Goal: Task Accomplishment & Management: Complete application form

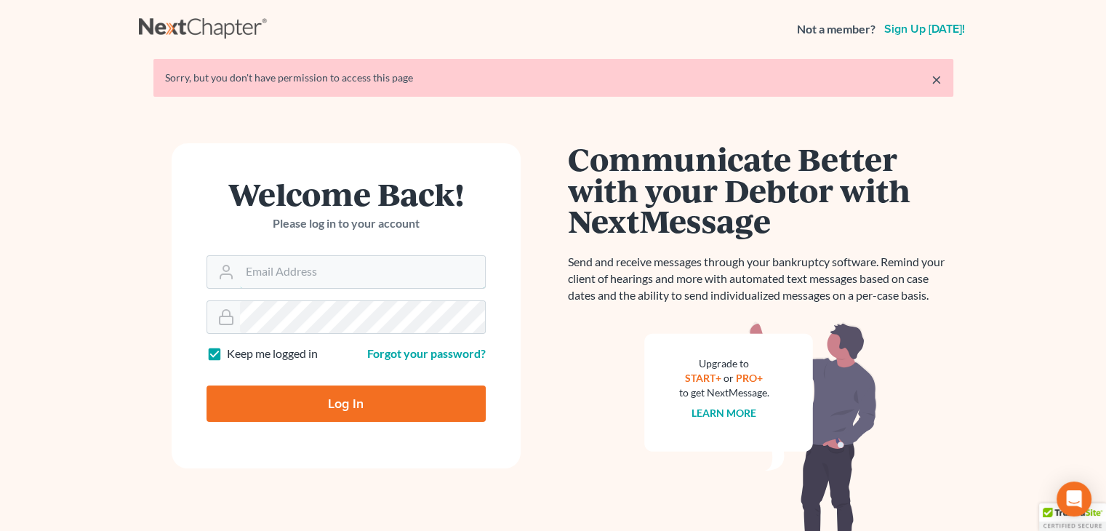
type input "[EMAIL_ADDRESS][DOMAIN_NAME]"
click at [346, 403] on input "Log In" at bounding box center [345, 403] width 279 height 36
type input "Thinking..."
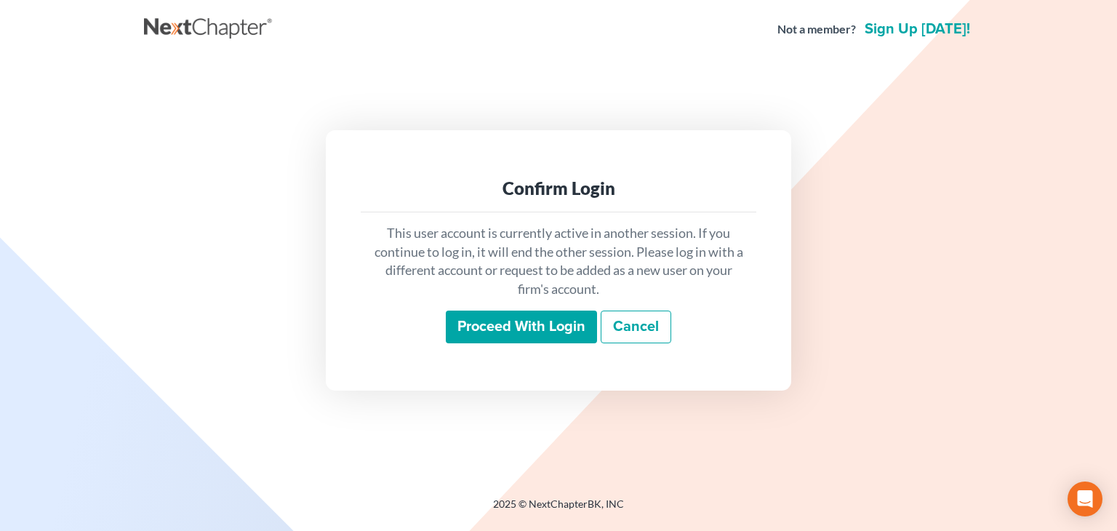
click at [486, 335] on input "Proceed with login" at bounding box center [521, 326] width 151 height 33
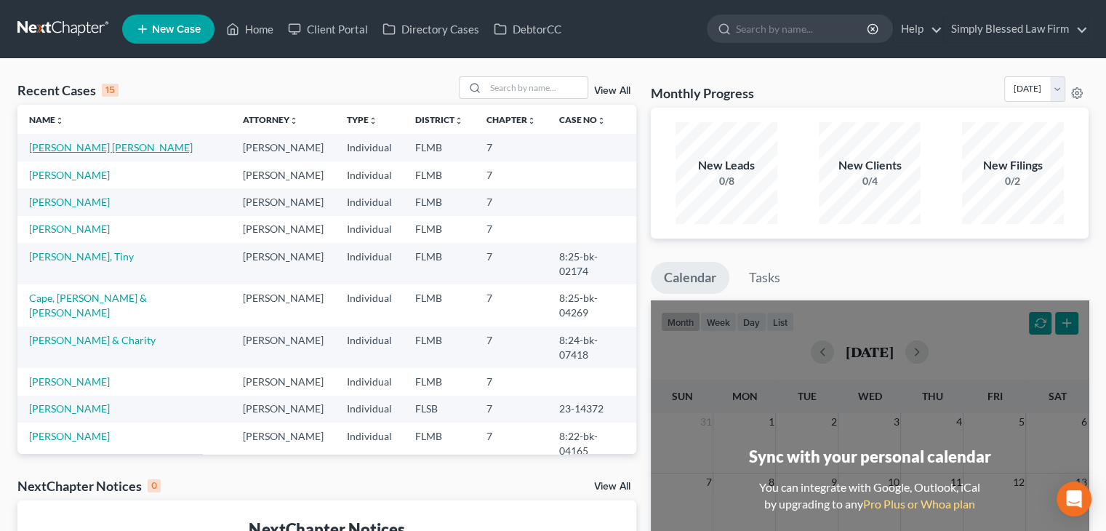
click at [122, 150] on link "Ozoria Ramirez, Marleny" at bounding box center [111, 147] width 164 height 12
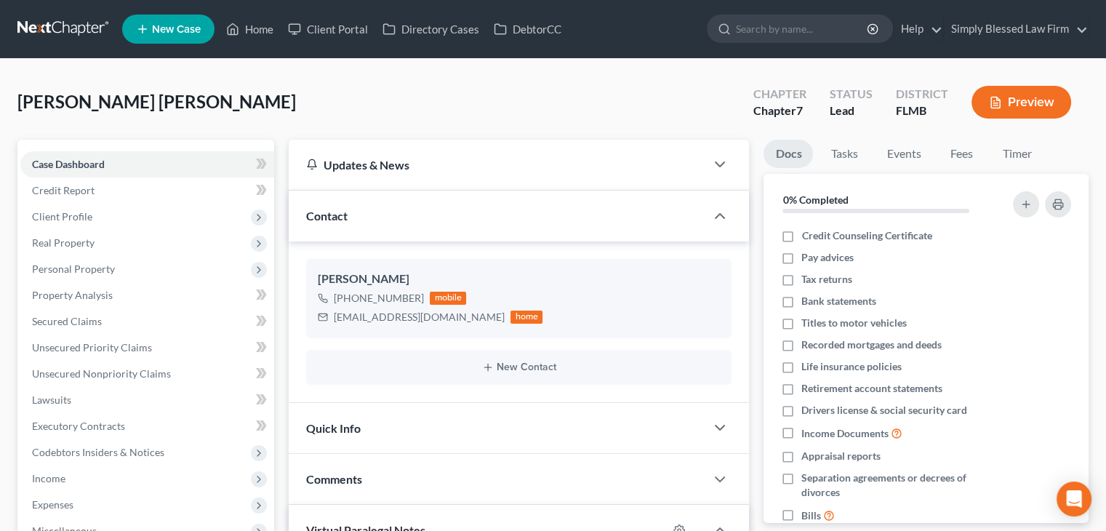
scroll to position [1637, 0]
click at [101, 373] on span "Unsecured Nonpriority Claims" at bounding box center [101, 373] width 139 height 12
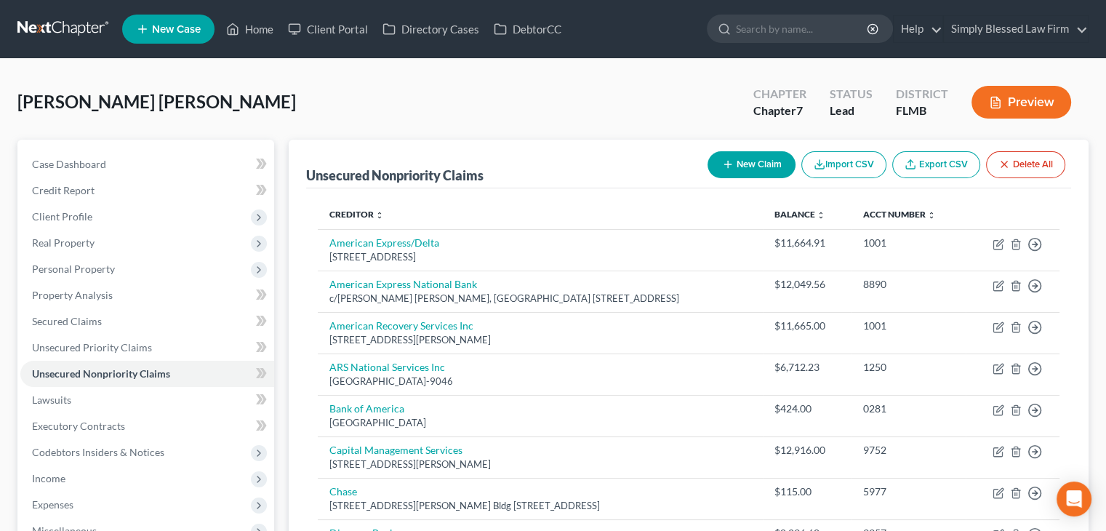
click at [744, 158] on button "New Claim" at bounding box center [751, 164] width 88 height 27
select select "0"
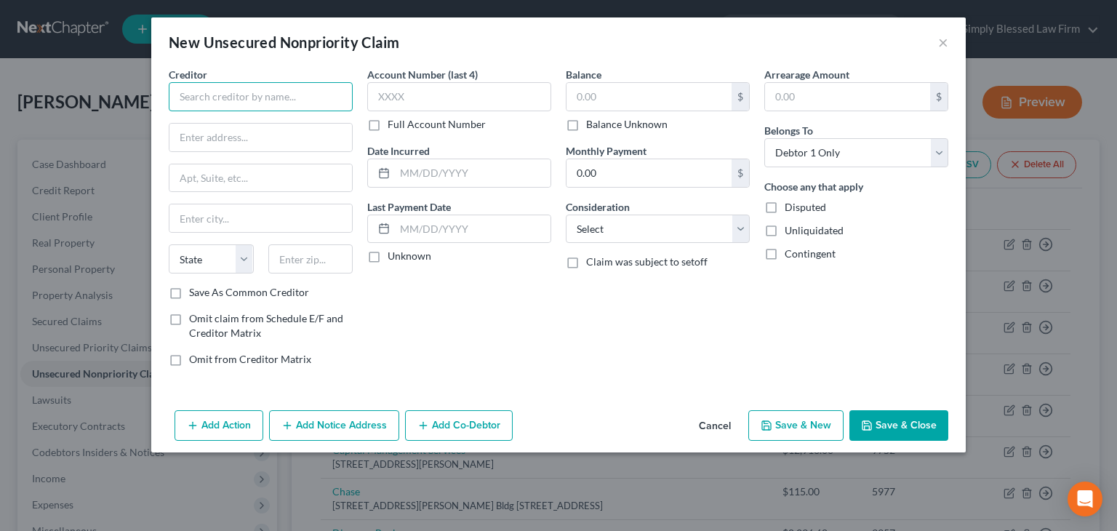
click at [268, 92] on input "text" at bounding box center [261, 96] width 184 height 29
type input "United Collection Bureau"
drag, startPoint x: 444, startPoint y: 31, endPoint x: 393, endPoint y: 40, distance: 52.5
click at [392, 40] on div "New Unsecured Nonpriority Claim ×" at bounding box center [558, 41] width 814 height 49
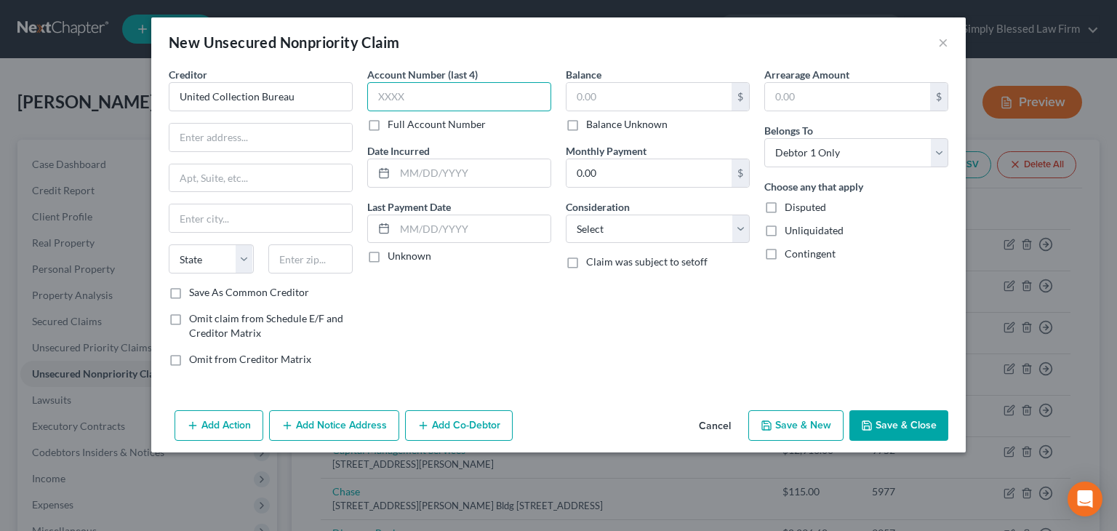
click at [389, 94] on input "text" at bounding box center [459, 96] width 184 height 29
type input "6091"
click at [579, 95] on input "text" at bounding box center [648, 97] width 165 height 28
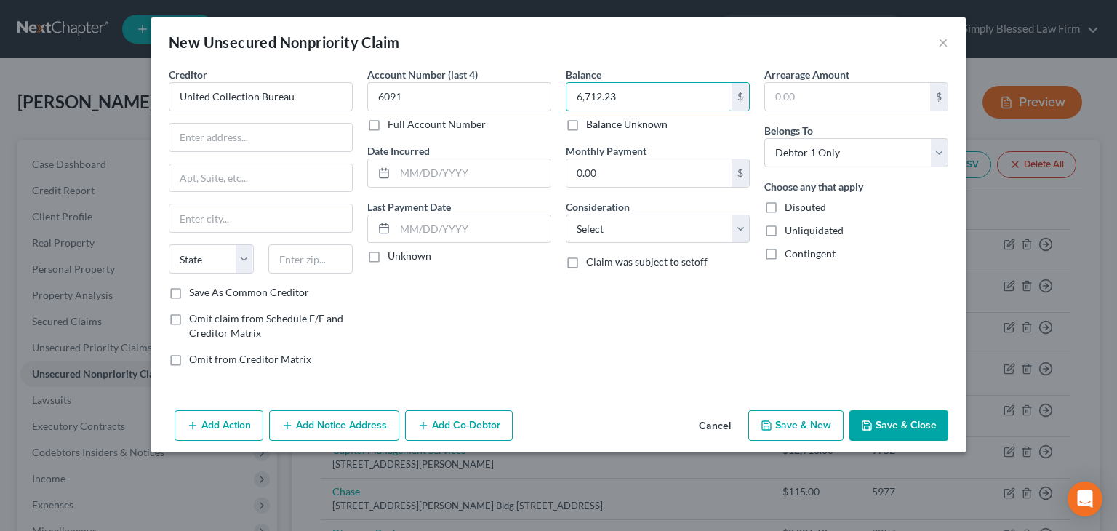
type input "6,712.23"
click at [316, 138] on input "text" at bounding box center [260, 138] width 182 height 28
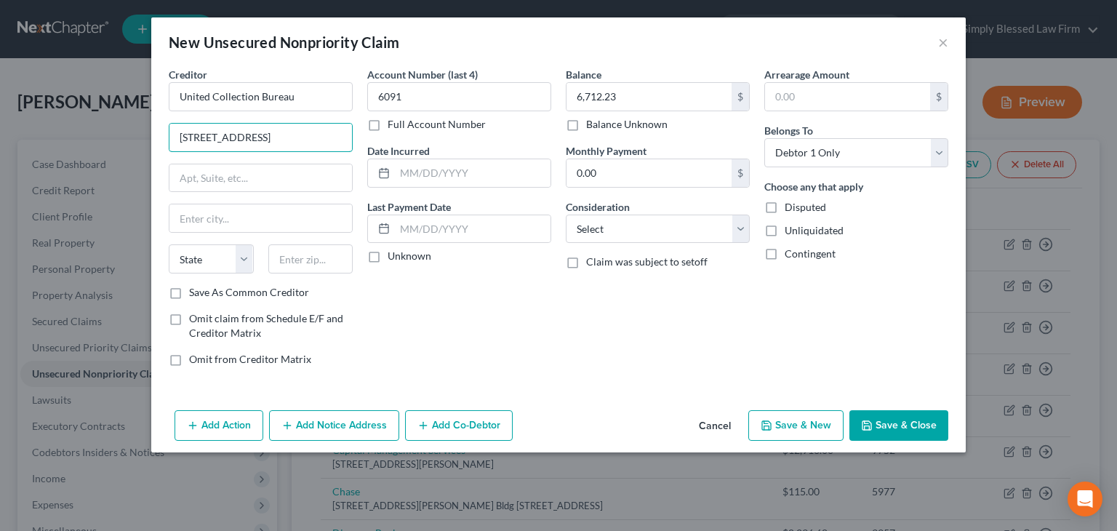
type input "5620 Southwyck Blvd."
click at [337, 252] on input "text" at bounding box center [310, 258] width 85 height 29
type input "43614"
click at [318, 178] on input "text" at bounding box center [260, 178] width 182 height 28
type input "Toledo"
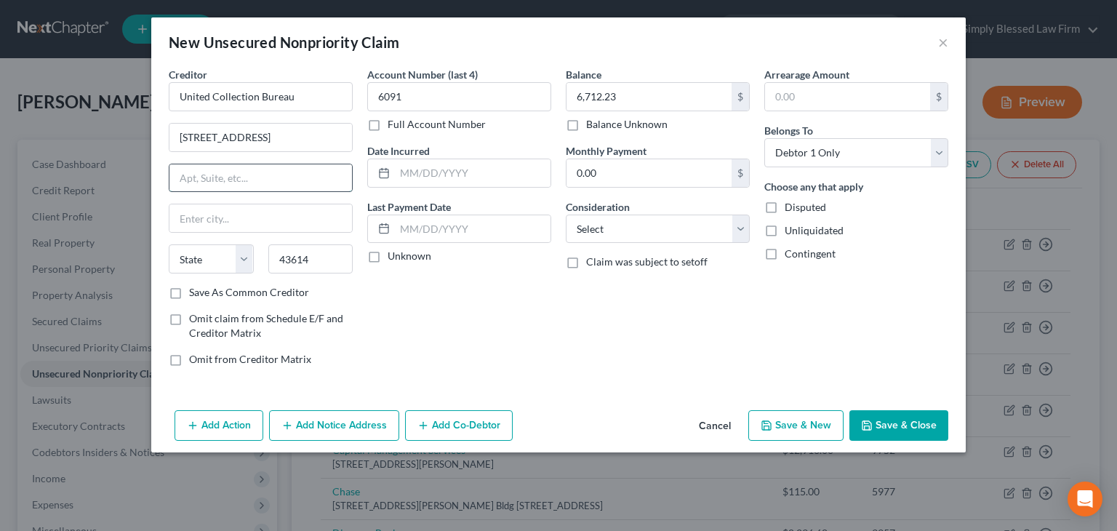
select select "36"
click at [618, 226] on select "Select Cable / Satellite Services Collection Agency Credit Card Debt Debt Couns…" at bounding box center [658, 228] width 184 height 29
select select "1"
click at [566, 214] on select "Select Cable / Satellite Services Collection Agency Credit Card Debt Debt Couns…" at bounding box center [658, 228] width 184 height 29
click at [884, 422] on button "Save & Close" at bounding box center [898, 425] width 99 height 31
